Goal: Information Seeking & Learning: Learn about a topic

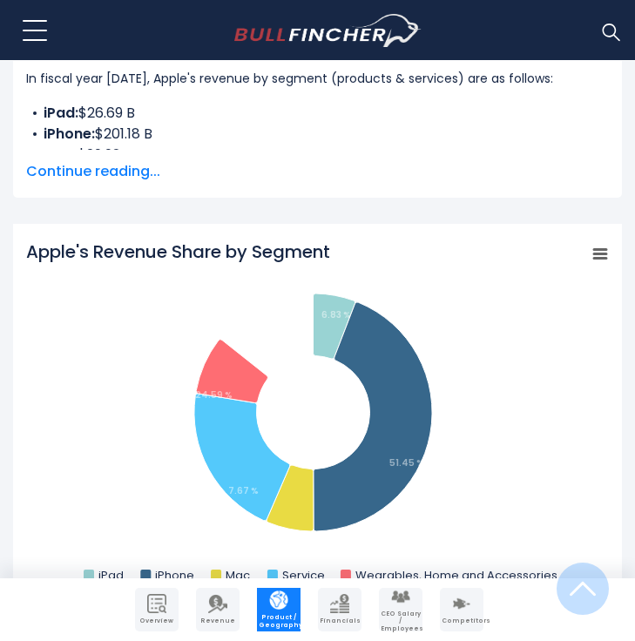
scroll to position [615, 0]
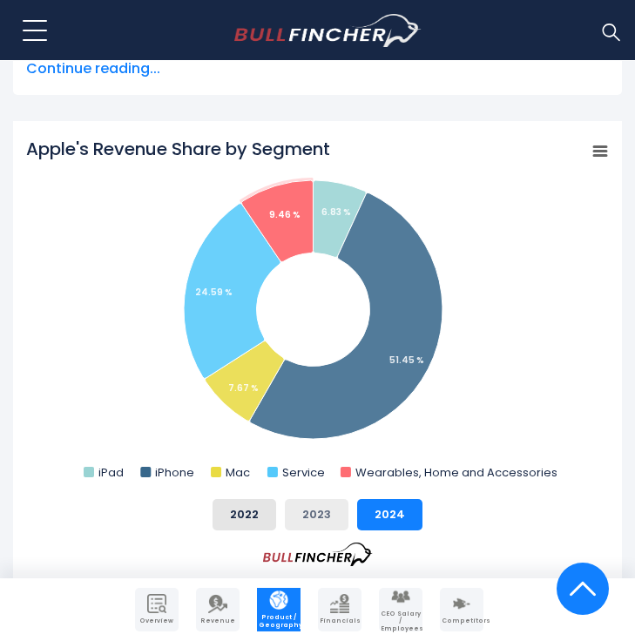
click at [324, 516] on button "2023" at bounding box center [317, 514] width 64 height 31
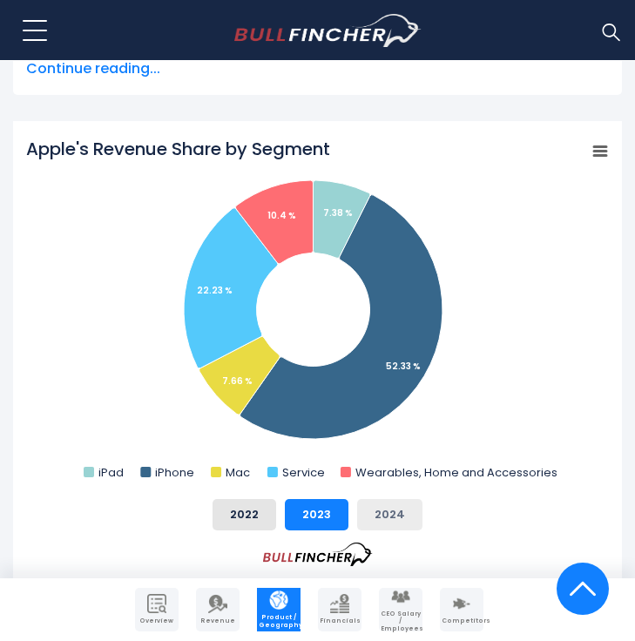
click at [378, 507] on button "2024" at bounding box center [389, 514] width 65 height 31
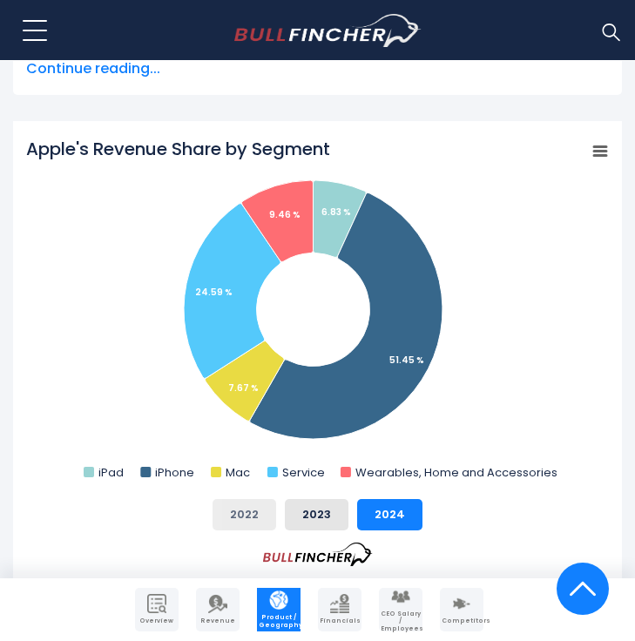
click at [254, 503] on button "2022" at bounding box center [245, 514] width 64 height 31
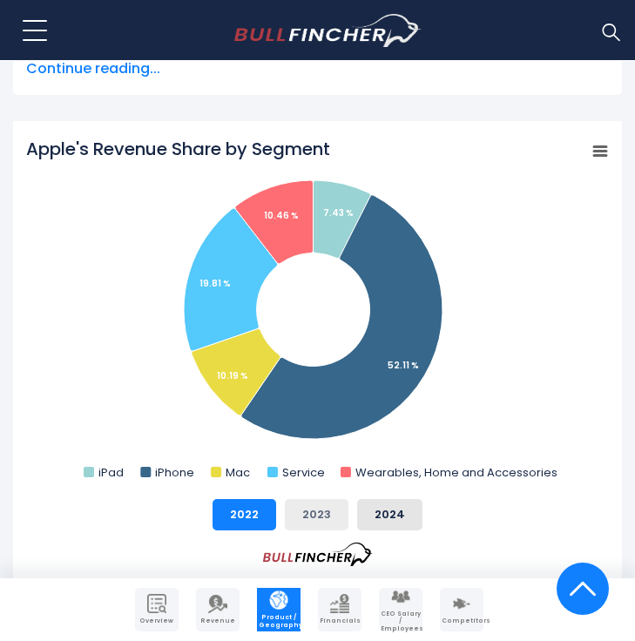
click at [291, 505] on button "2023" at bounding box center [317, 514] width 64 height 31
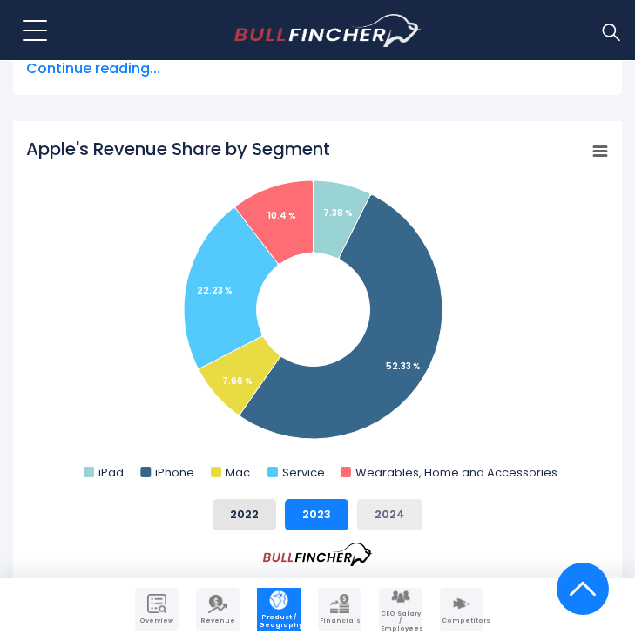
click at [362, 505] on button "2024" at bounding box center [389, 514] width 65 height 31
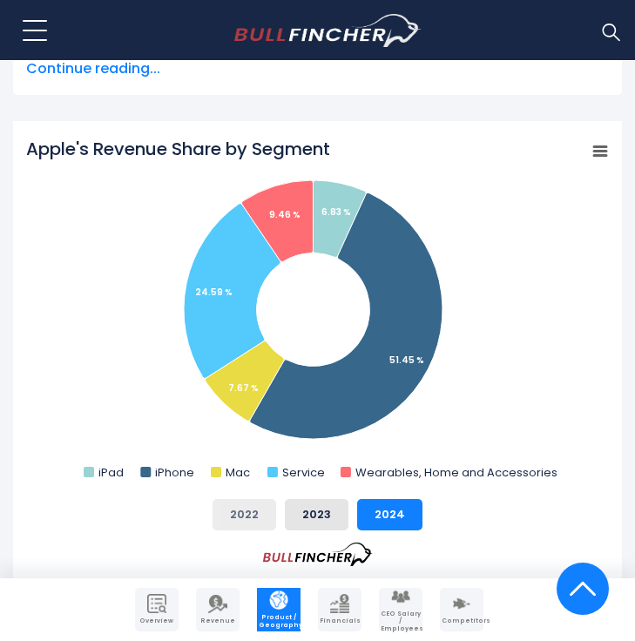
click at [261, 519] on button "2022" at bounding box center [245, 514] width 64 height 31
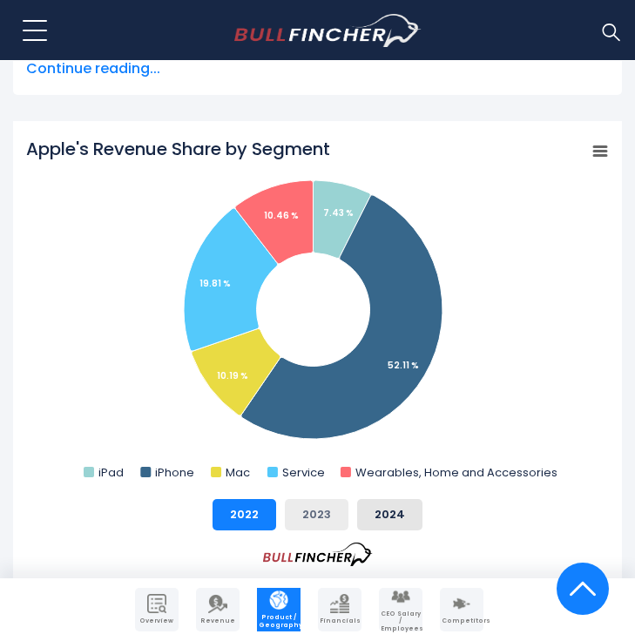
click at [323, 519] on button "2023" at bounding box center [317, 514] width 64 height 31
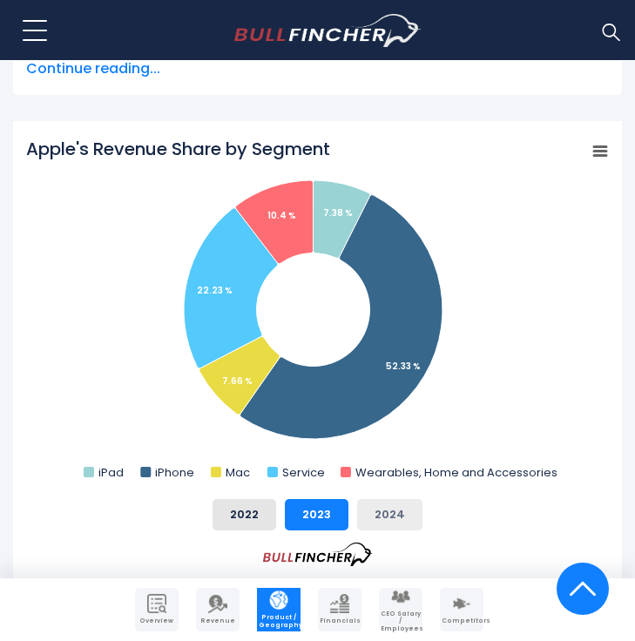
click at [398, 519] on button "2024" at bounding box center [389, 514] width 65 height 31
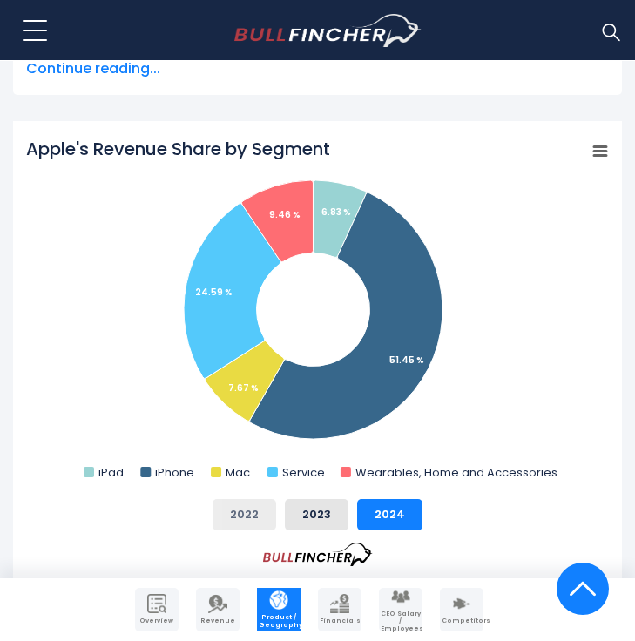
click at [254, 519] on button "2022" at bounding box center [245, 514] width 64 height 31
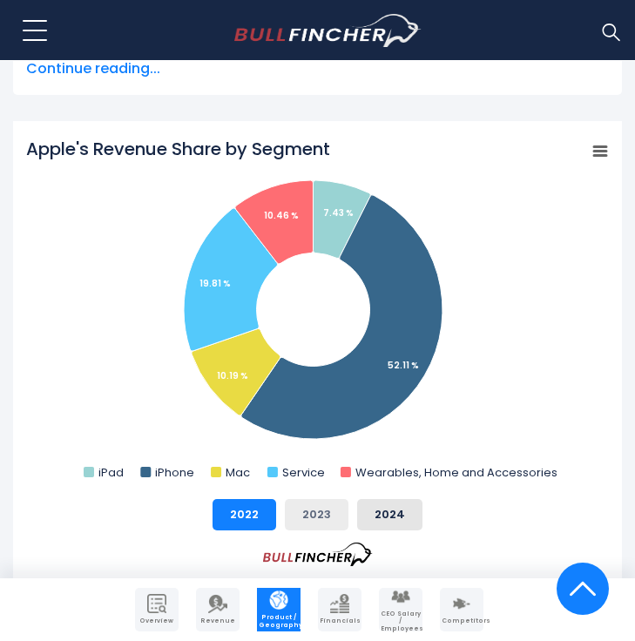
click at [320, 518] on button "2023" at bounding box center [317, 514] width 64 height 31
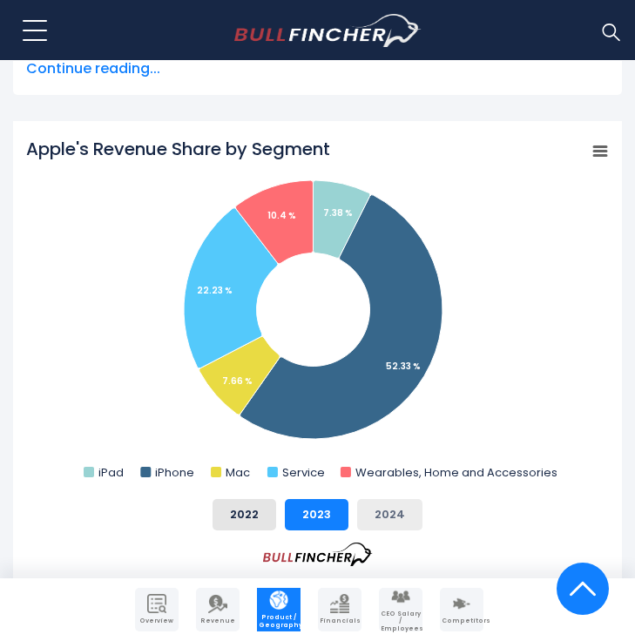
click at [367, 518] on button "2024" at bounding box center [389, 514] width 65 height 31
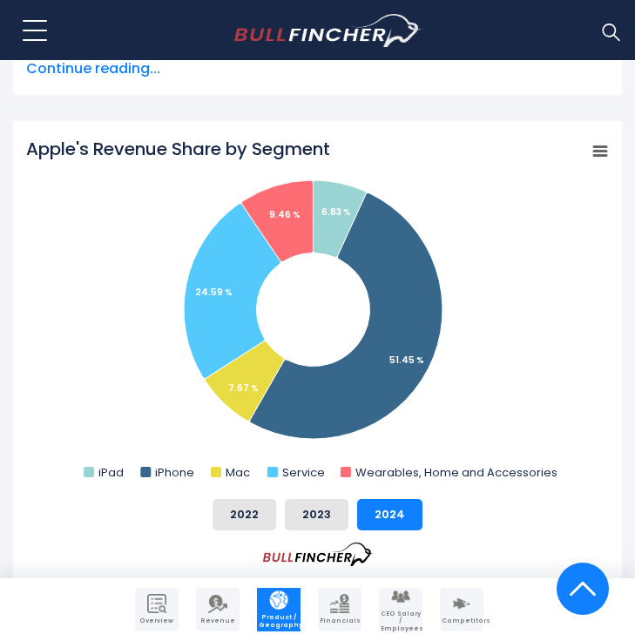
click at [278, 498] on div "Apple's Revenue Share by Segment Created with Highcharts 12.1.2 Chart context m…" at bounding box center [317, 352] width 583 height 430
drag, startPoint x: 241, startPoint y: 512, endPoint x: 250, endPoint y: 512, distance: 9.6
click at [241, 512] on button "2022" at bounding box center [245, 514] width 64 height 31
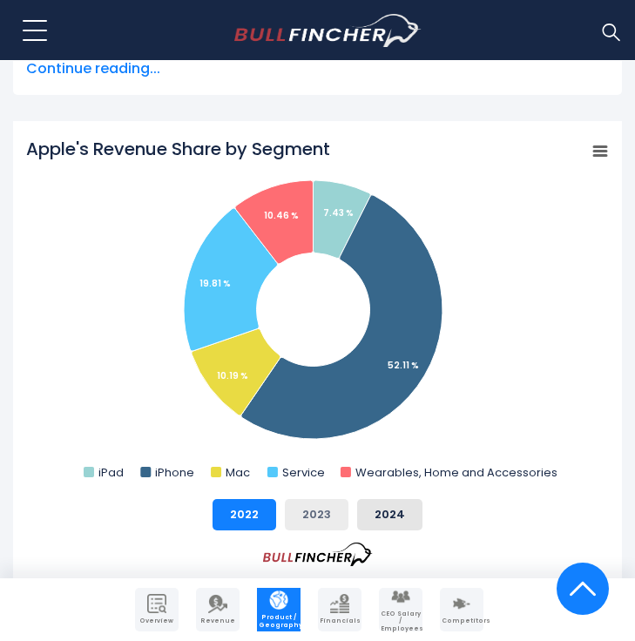
click at [290, 510] on button "2023" at bounding box center [317, 514] width 64 height 31
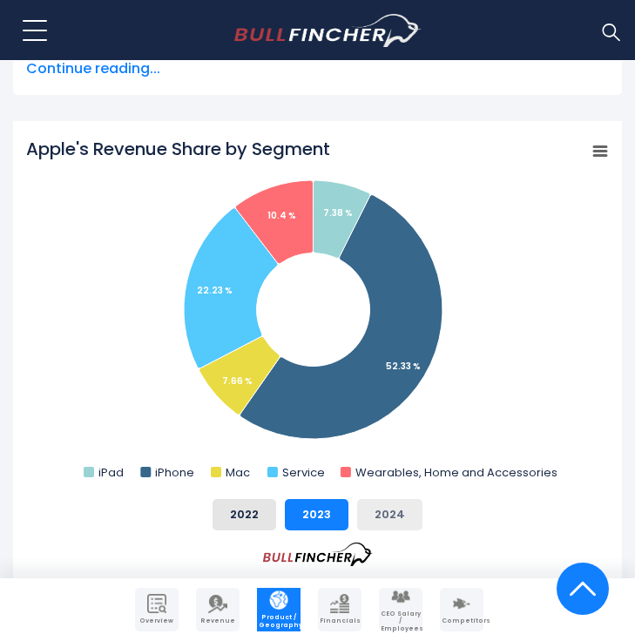
click at [376, 507] on button "2024" at bounding box center [389, 514] width 65 height 31
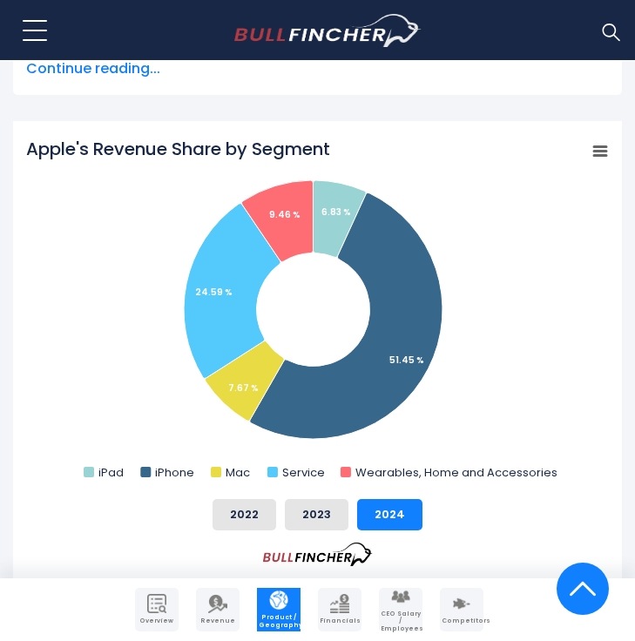
click at [277, 512] on div "2022 2023 2024" at bounding box center [317, 514] width 583 height 31
click at [258, 513] on button "2022" at bounding box center [245, 514] width 64 height 31
